Goal: Find specific page/section: Find specific page/section

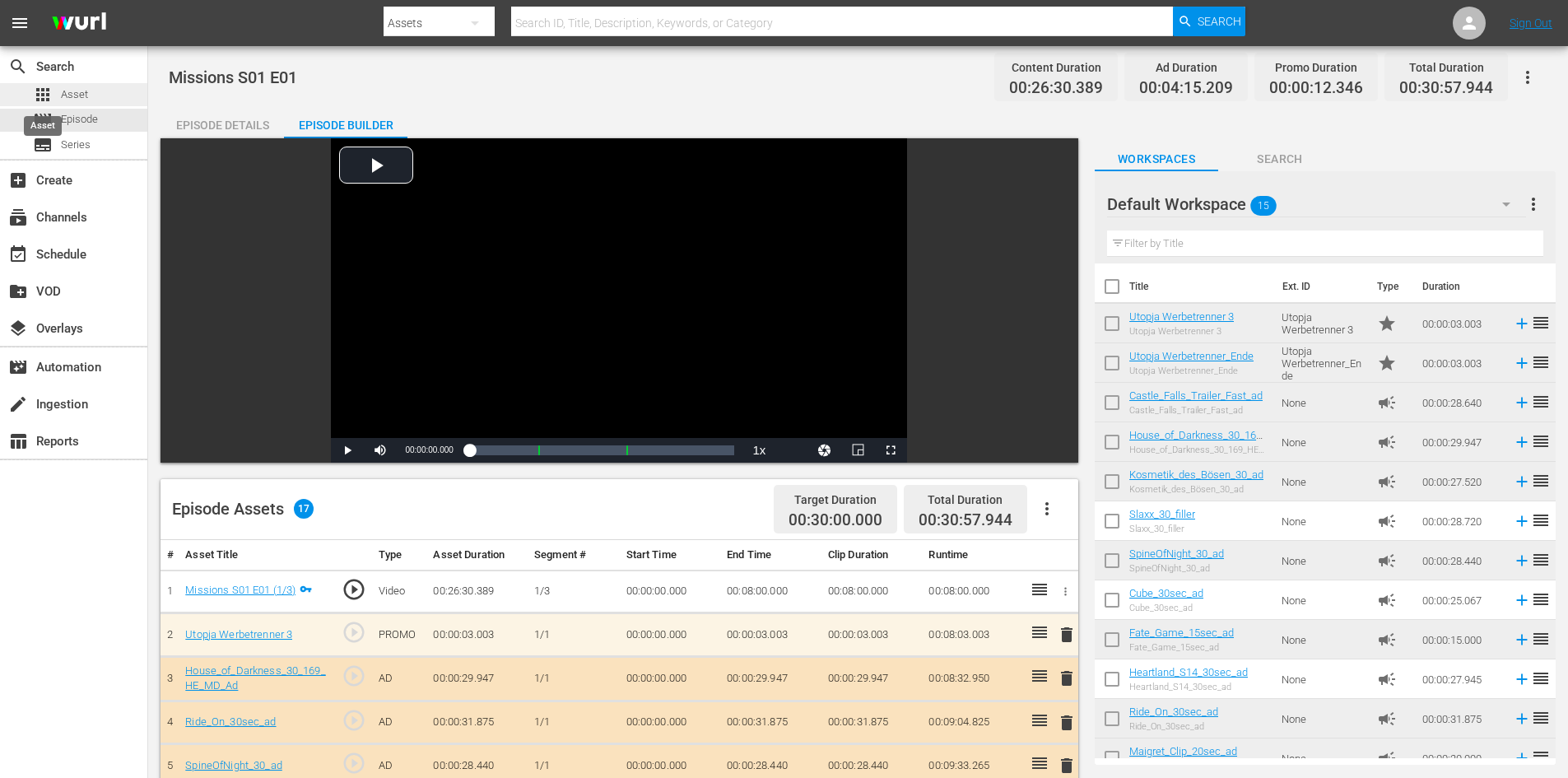
click at [38, 94] on span "apps" at bounding box center [43, 95] width 20 height 20
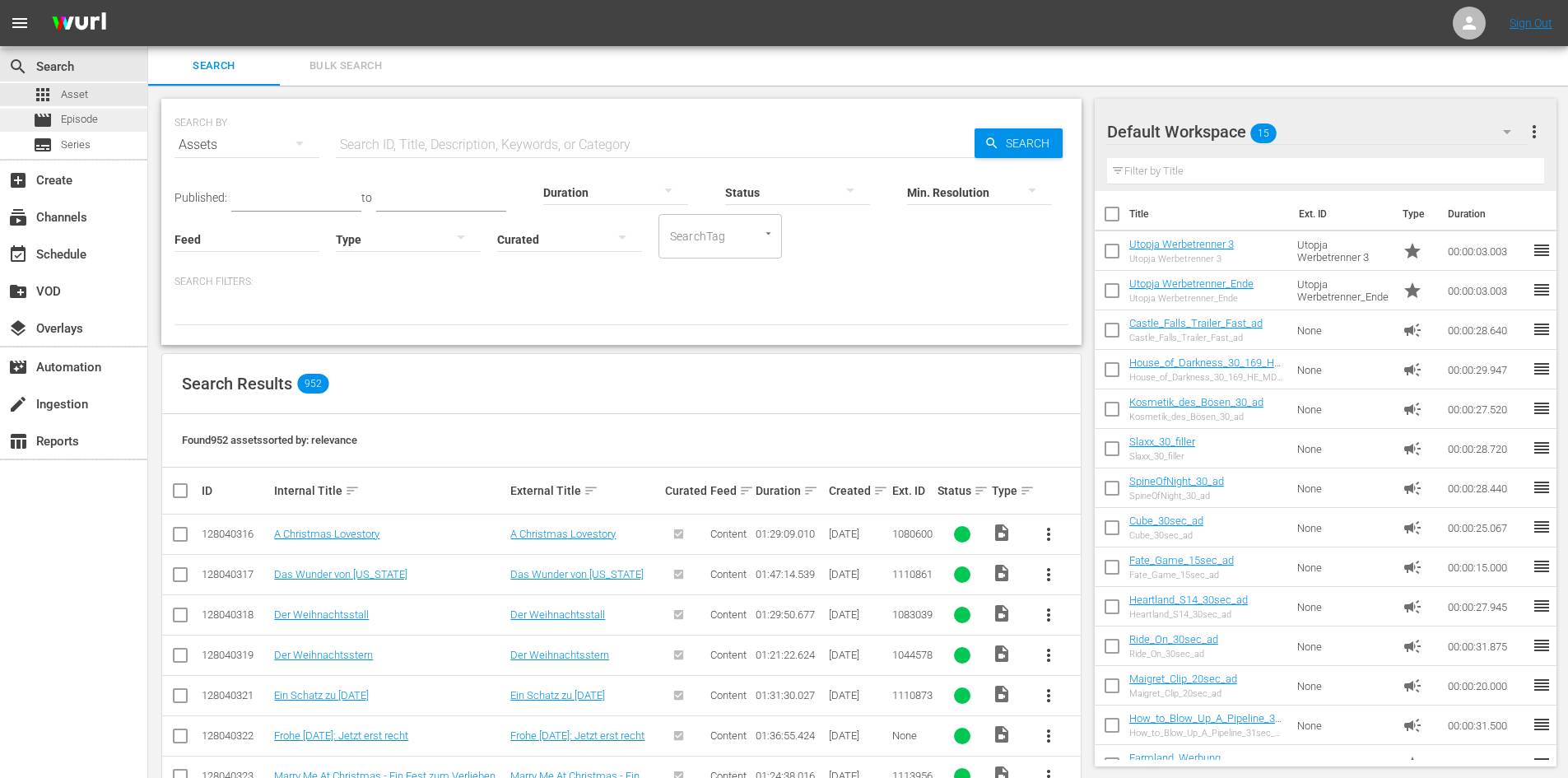
click at [106, 123] on div "movie Episode" at bounding box center [74, 119] width 147 height 23
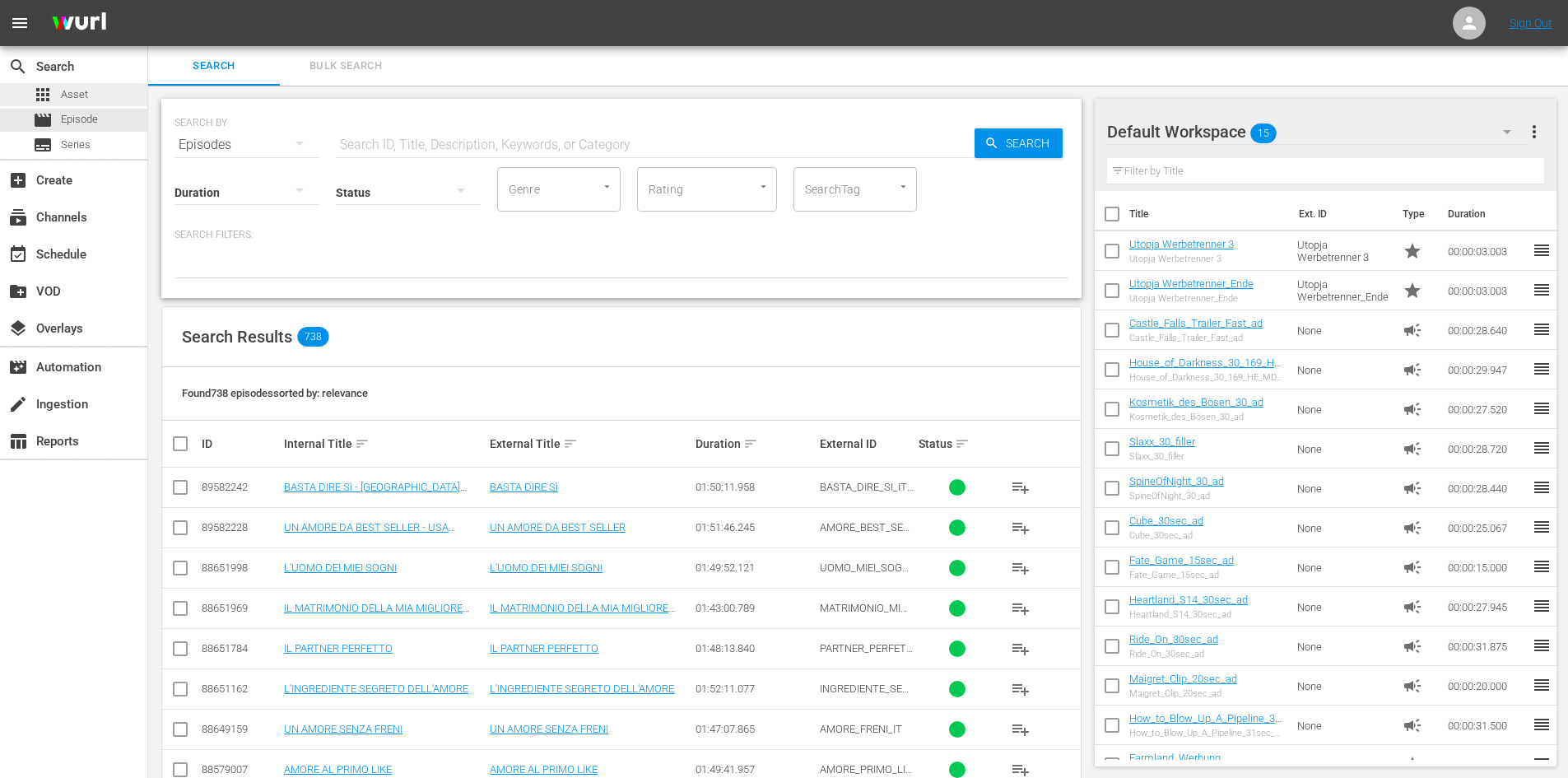
click at [83, 101] on span "Asset" at bounding box center [74, 95] width 27 height 17
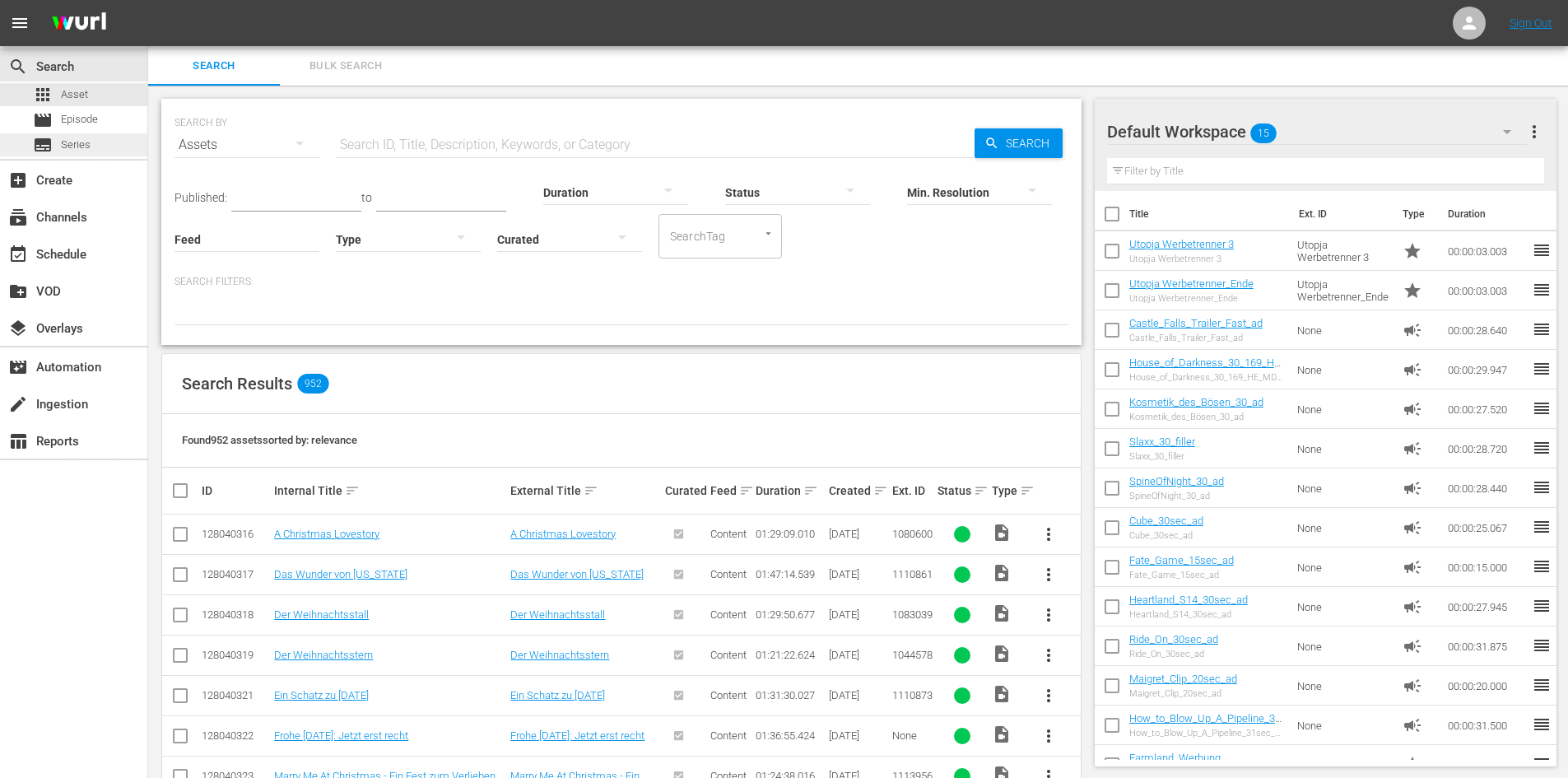
click at [74, 148] on span "Series" at bounding box center [76, 144] width 30 height 17
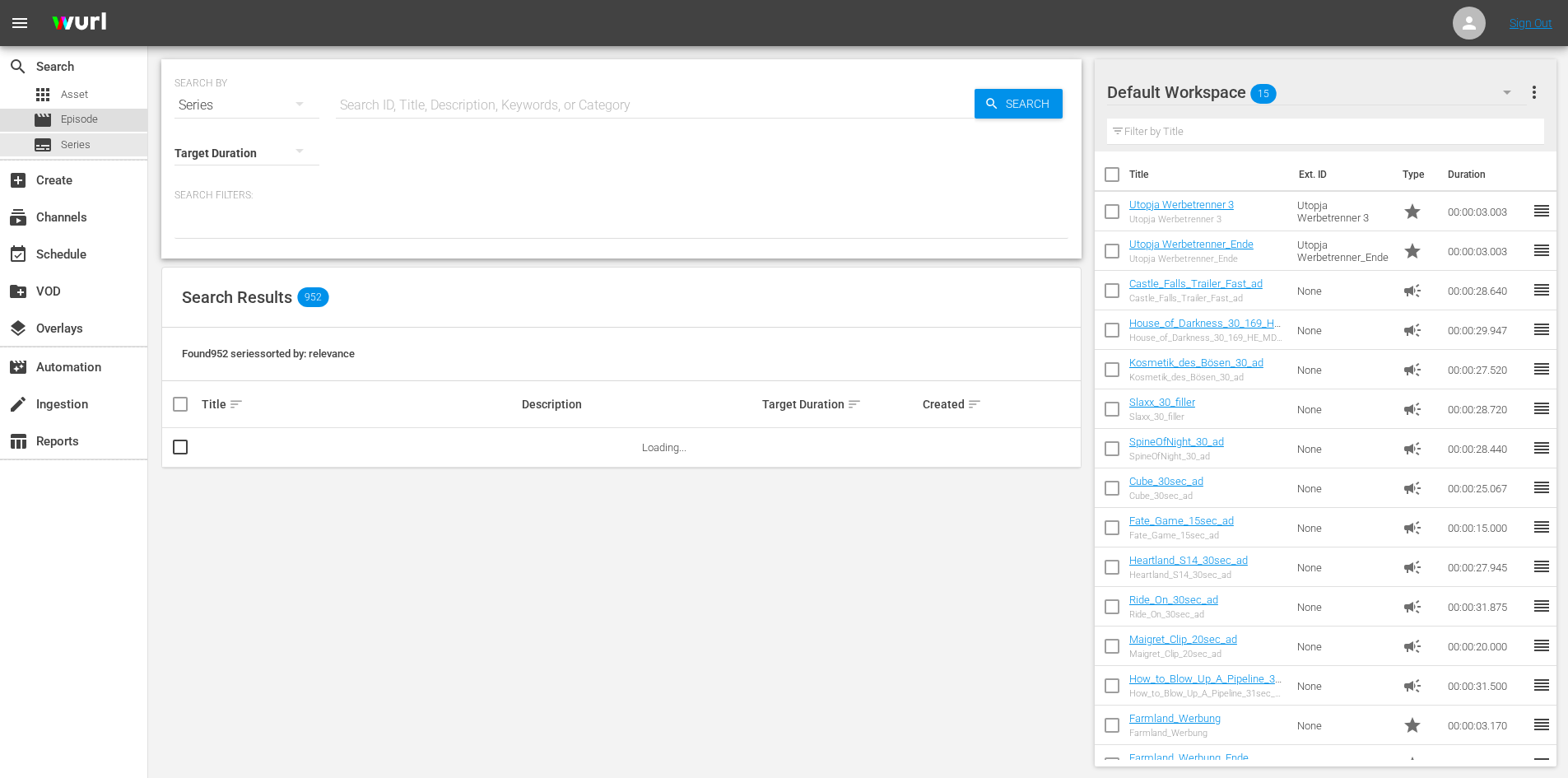
click at [79, 123] on span "Episode" at bounding box center [79, 119] width 37 height 17
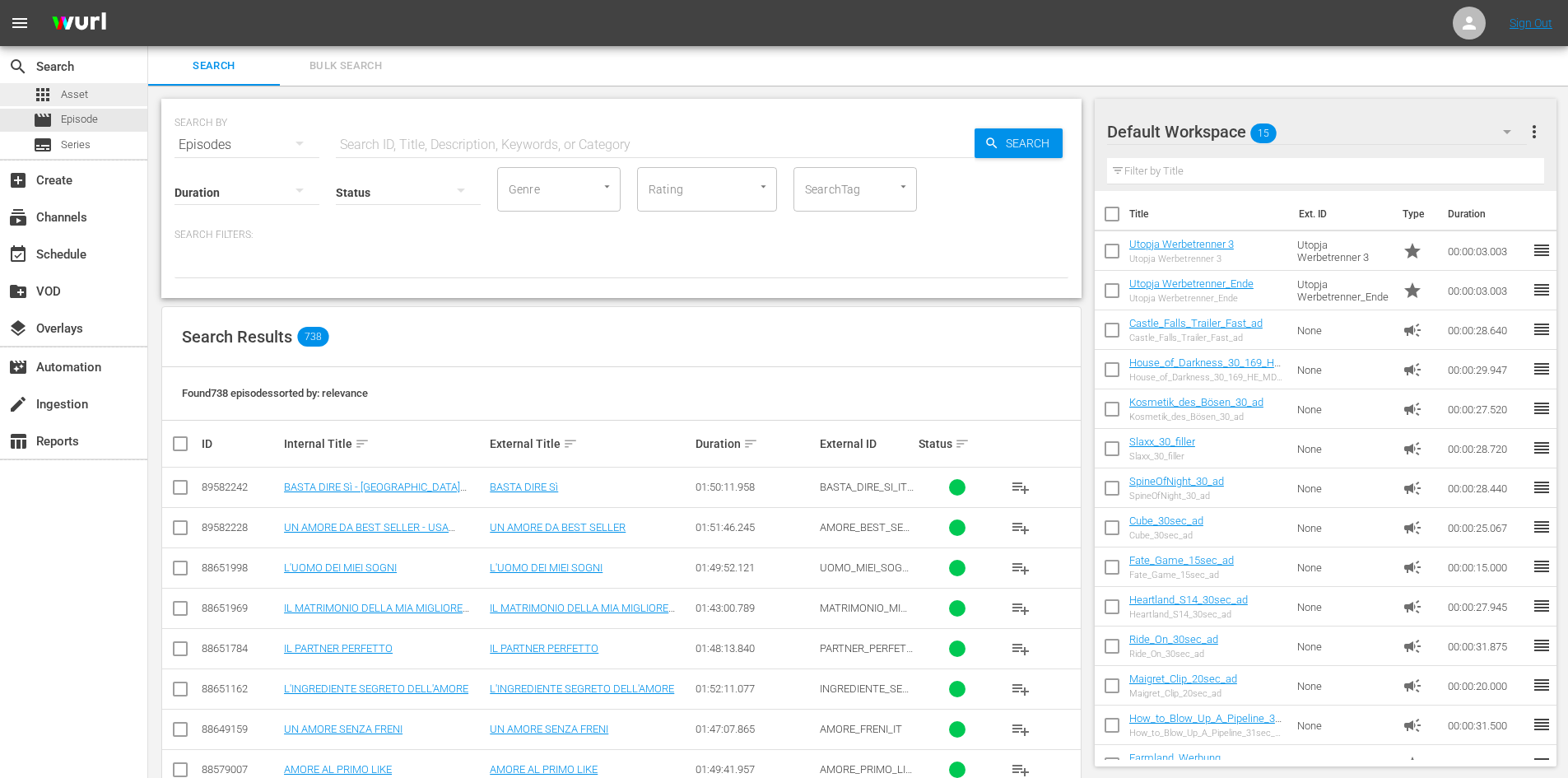
click at [89, 92] on div "apps Asset" at bounding box center [74, 95] width 147 height 23
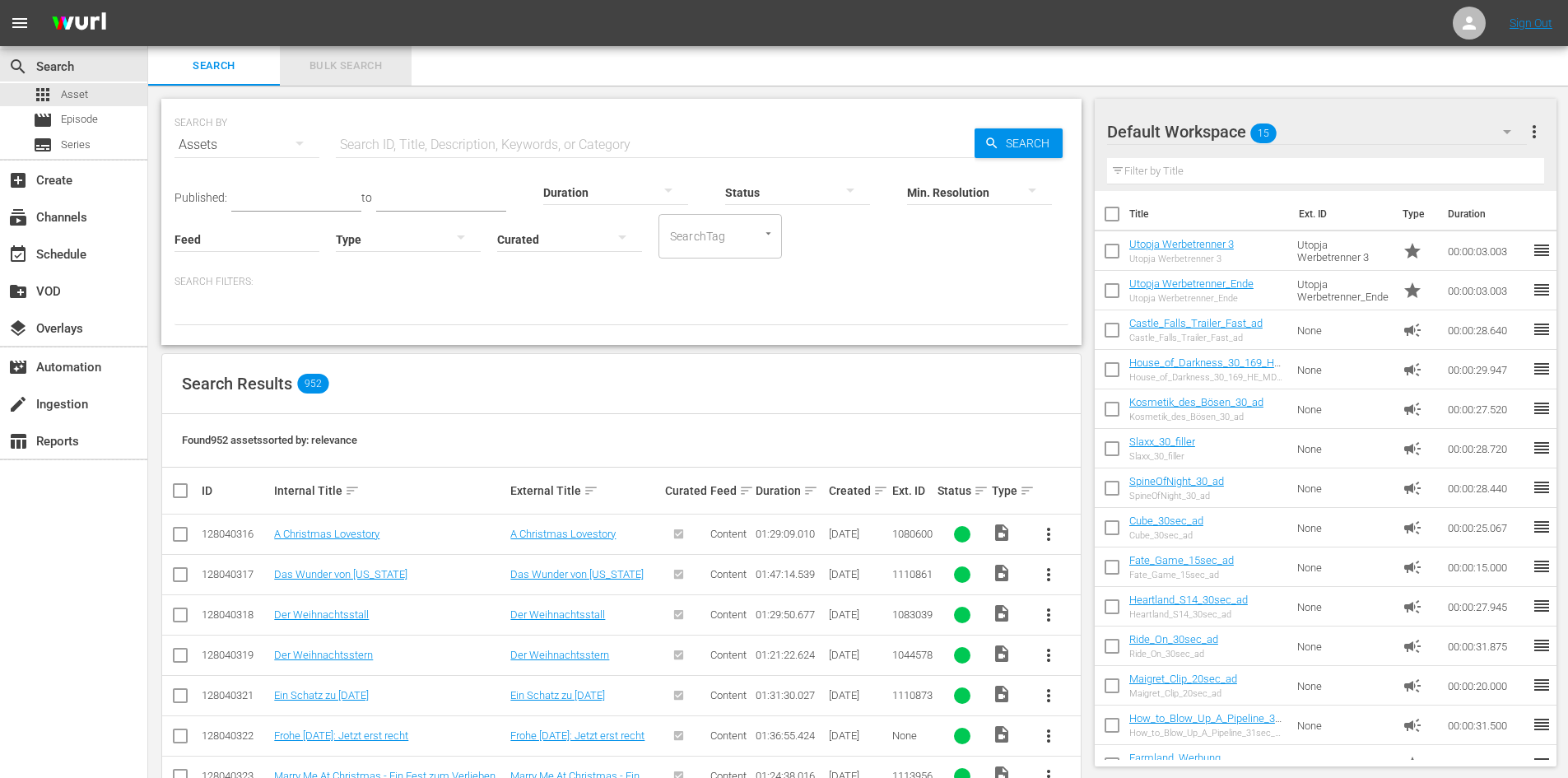
click at [349, 57] on span "Bulk Search" at bounding box center [345, 66] width 111 height 19
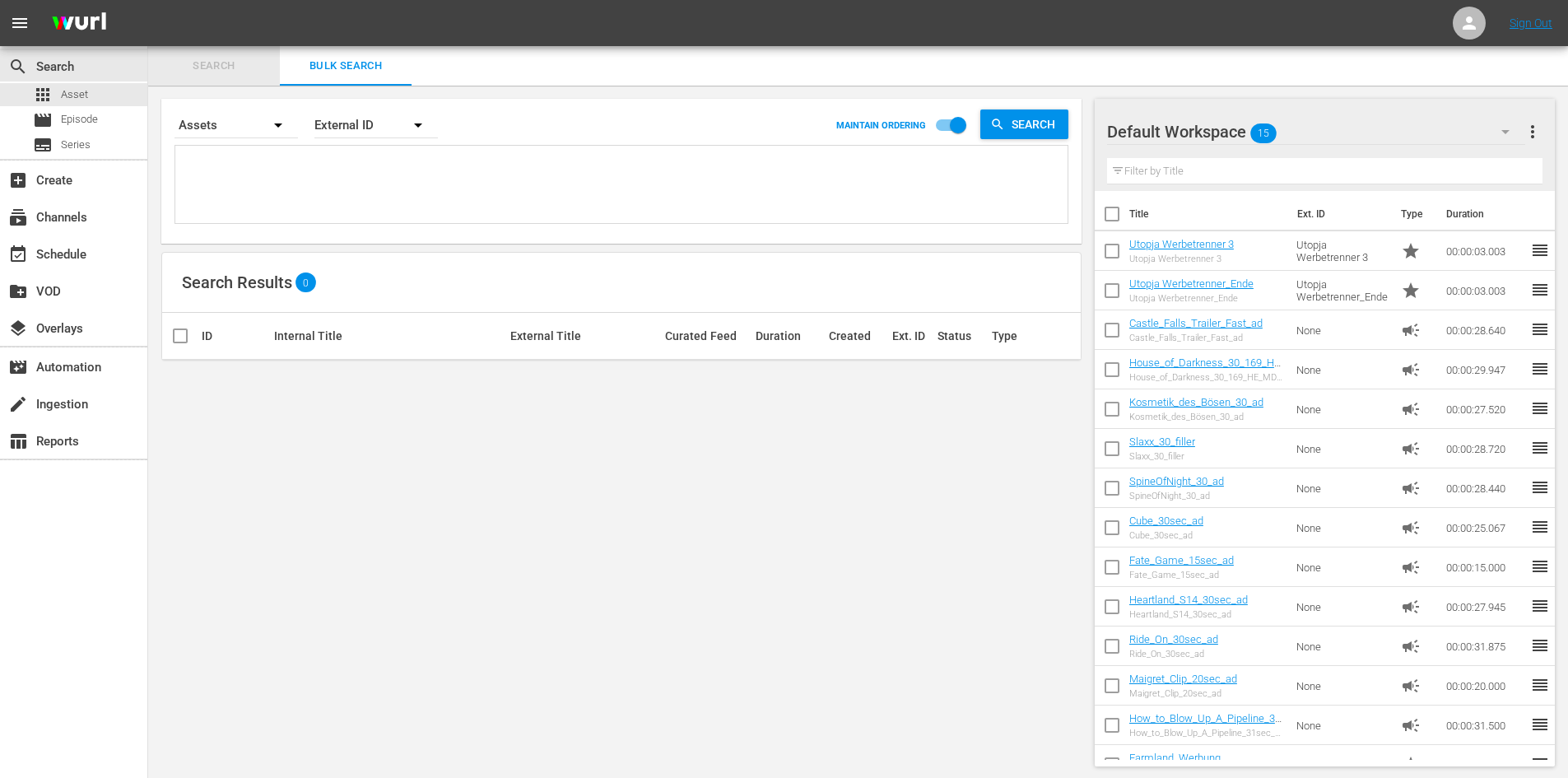
click at [215, 76] on button "Search" at bounding box center [214, 66] width 131 height 40
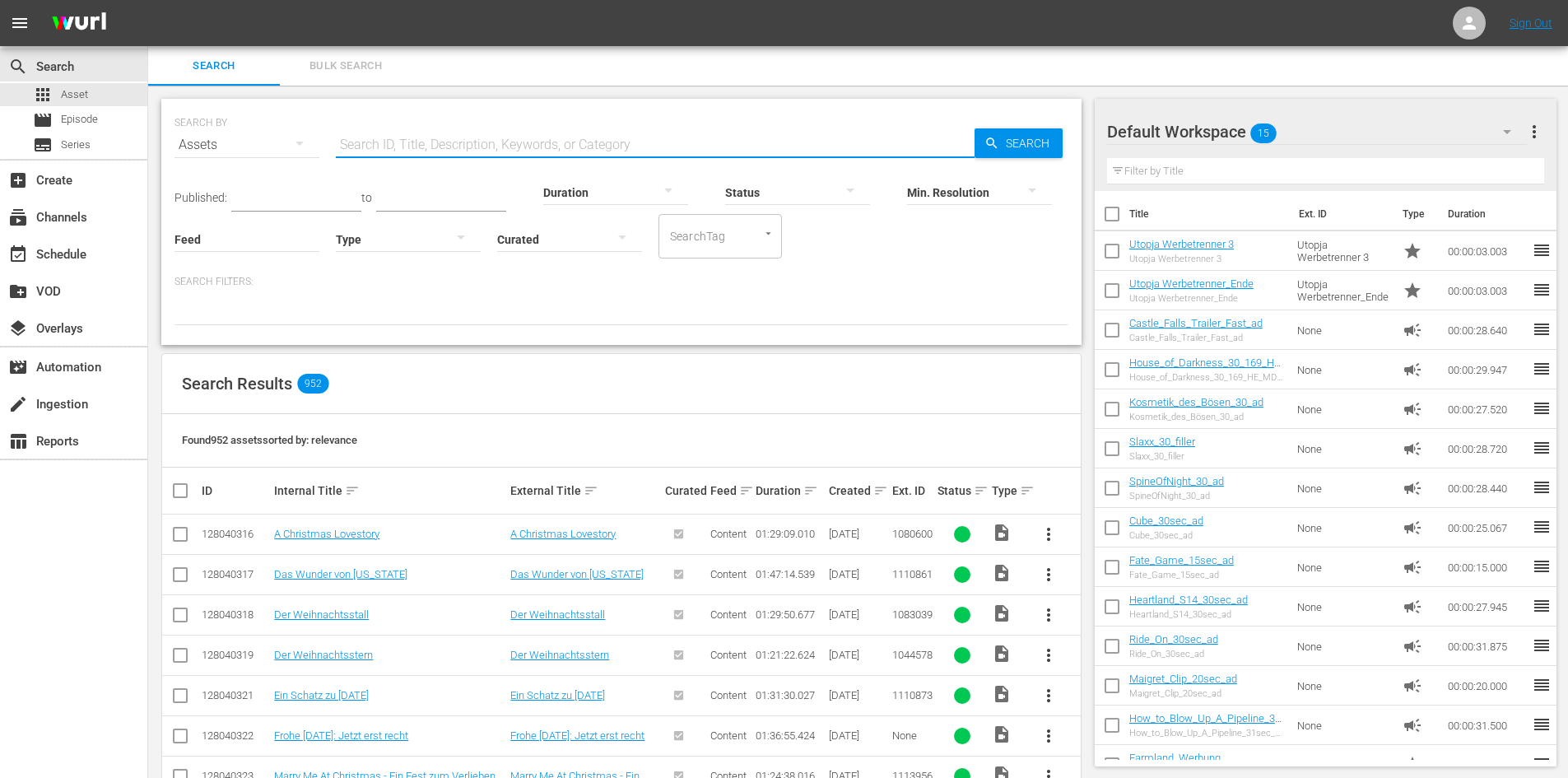
click at [362, 140] on input "text" at bounding box center [655, 145] width 639 height 40
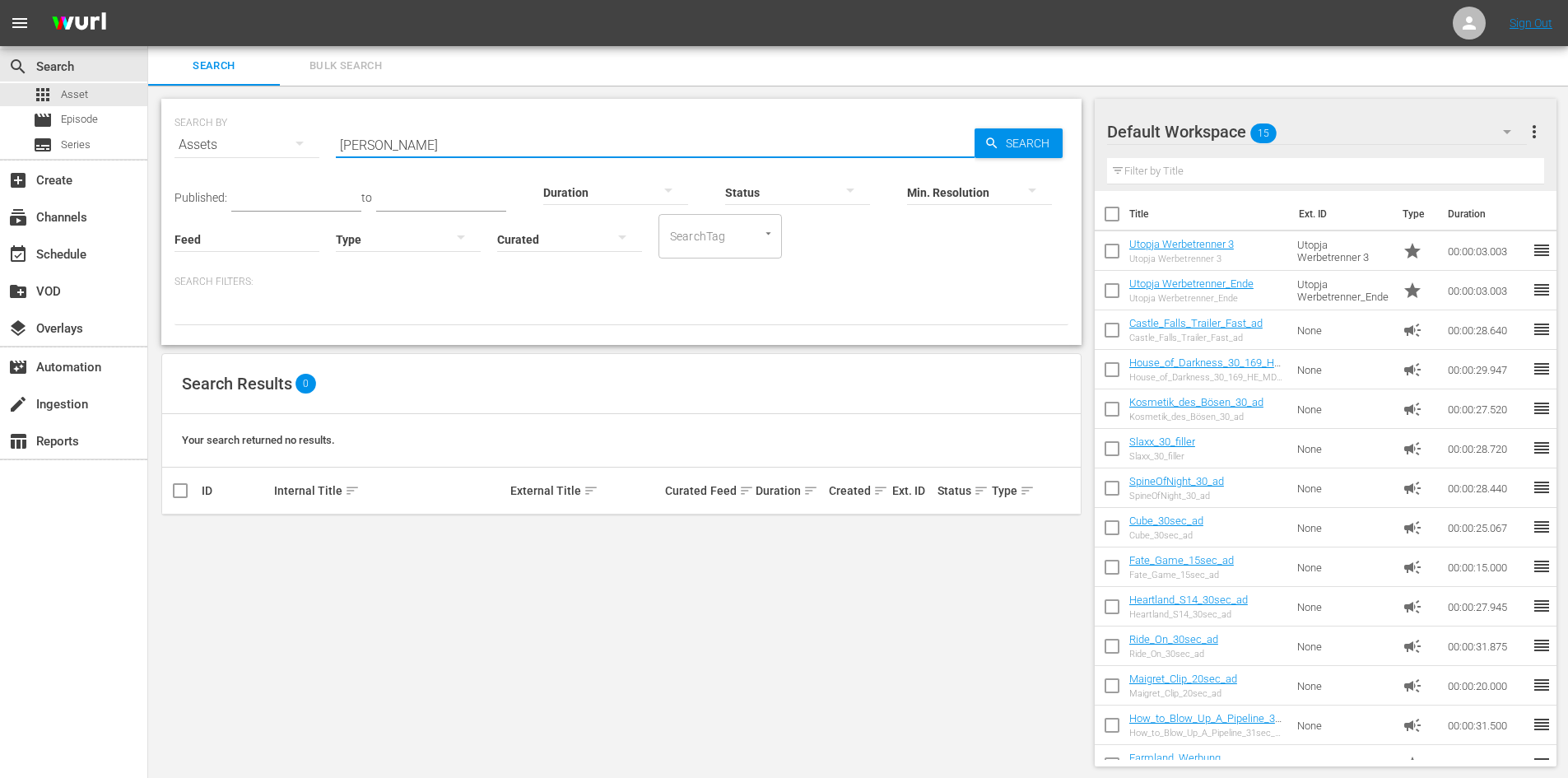
click at [419, 137] on input "[PERSON_NAME]" at bounding box center [655, 145] width 639 height 40
type input "D"
type input "S"
click at [121, 126] on div "movie Episode" at bounding box center [74, 119] width 147 height 23
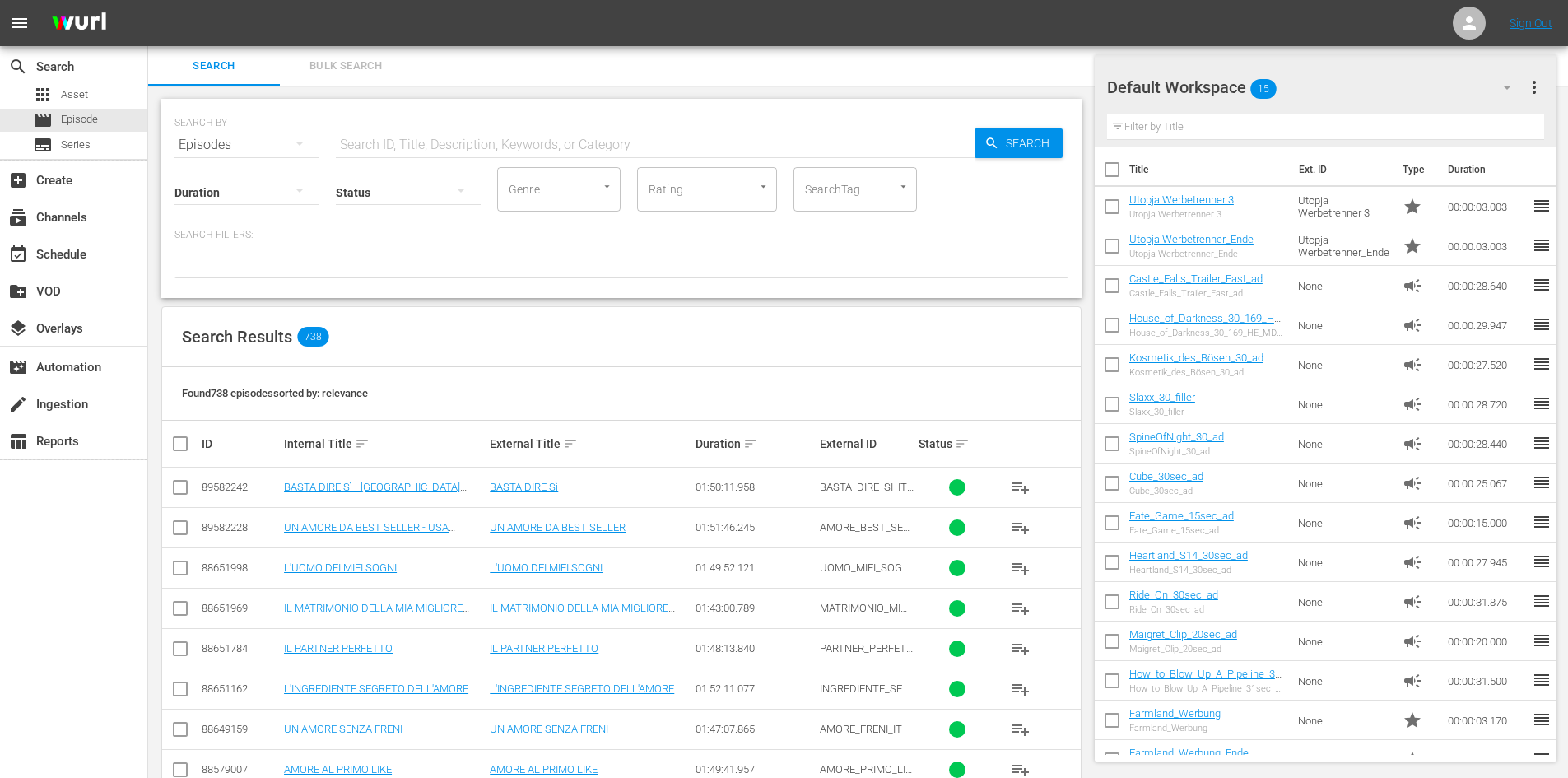
scroll to position [247, 0]
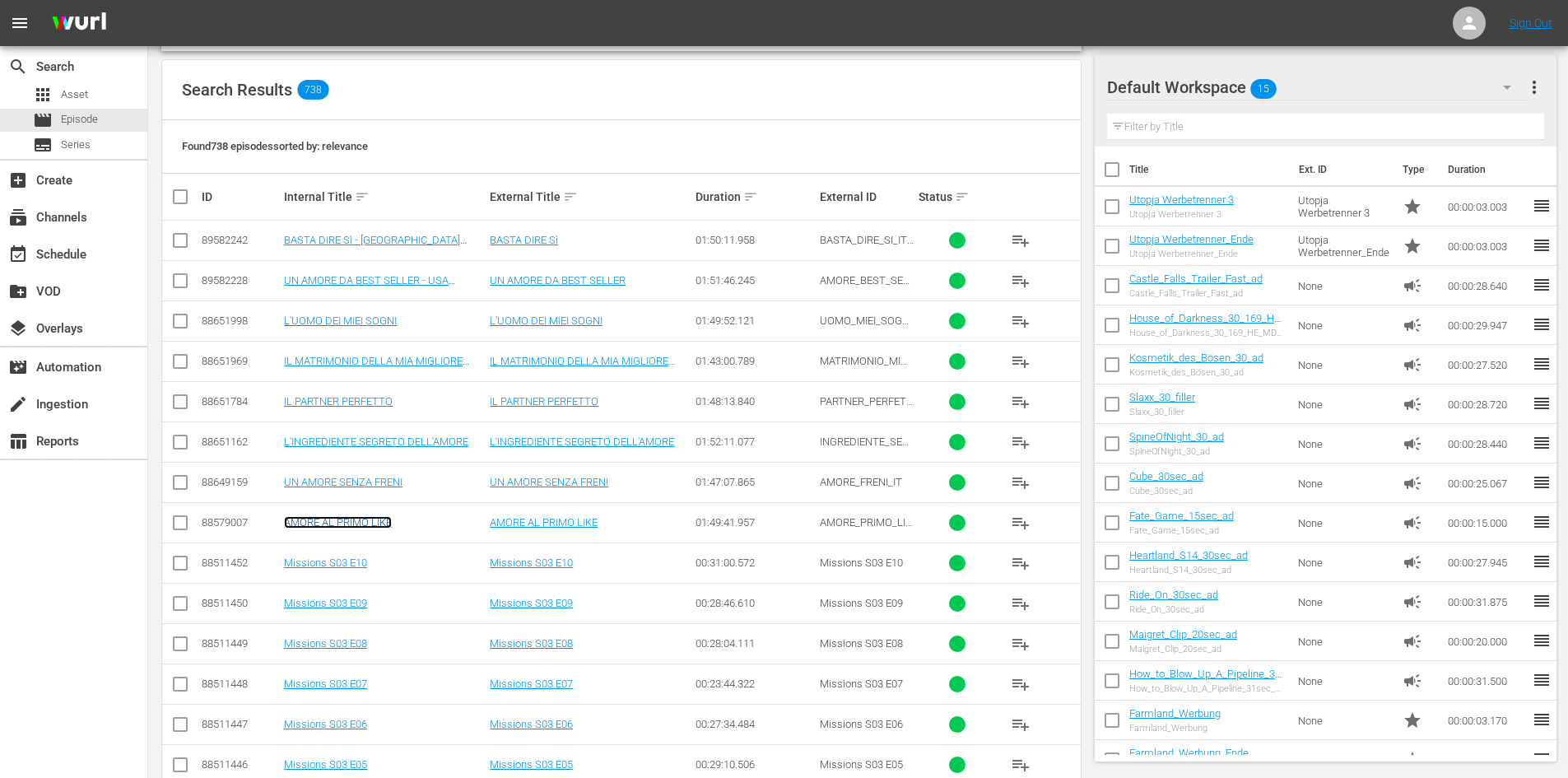
click at [331, 525] on link "AMORE AL PRIMO LIKE" at bounding box center [337, 522] width 107 height 12
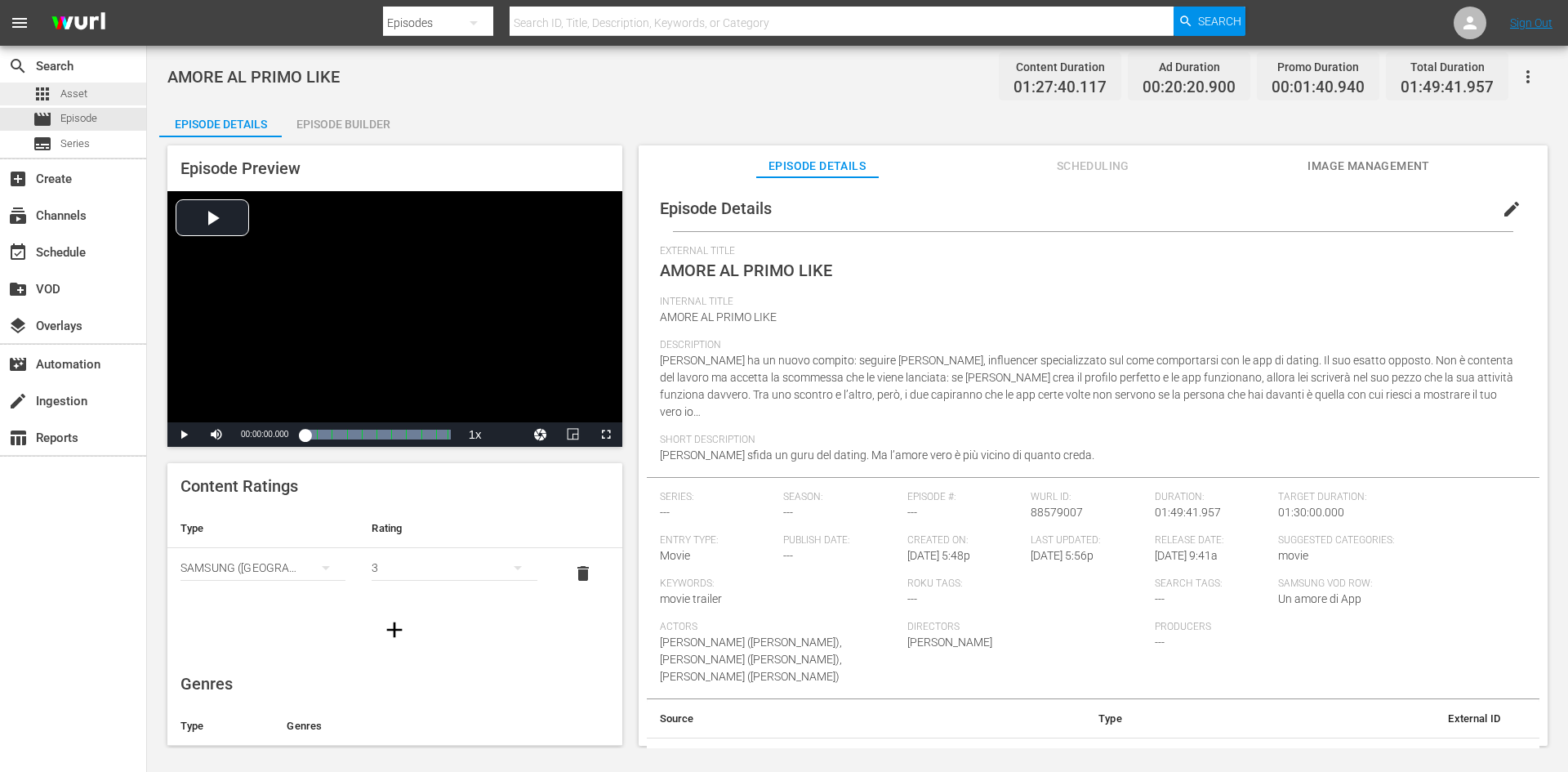
click at [97, 98] on div "apps Asset" at bounding box center [73, 94] width 146 height 23
